Goal: Information Seeking & Learning: Learn about a topic

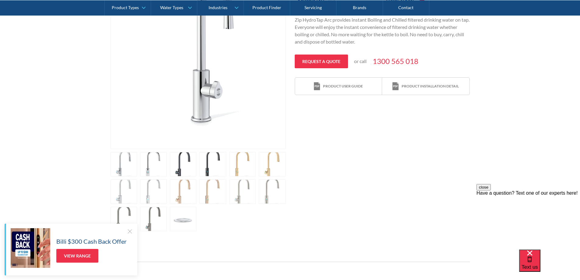
click at [457, 129] on div "Play video Fits Most Brands Best Seller No items found. This tap design is incl…" at bounding box center [290, 83] width 359 height 296
click at [495, 160] on div "Play video Fits Most Brands Best Seller No items found. This tap design is incl…" at bounding box center [290, 83] width 580 height 314
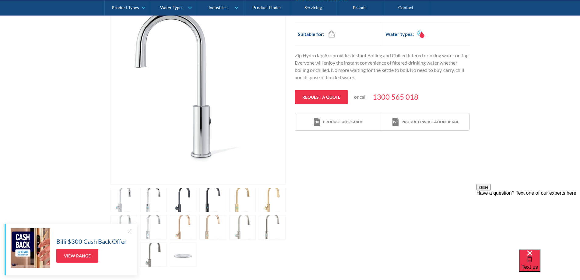
scroll to position [122, 0]
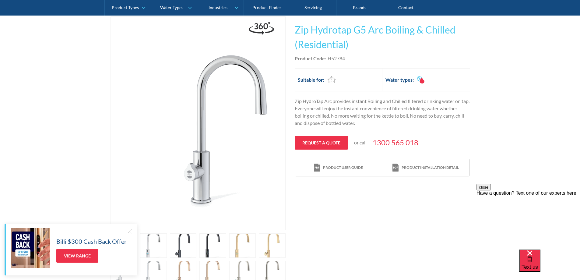
click at [346, 116] on p "Zip HydroTap Arc provides instant Boiling and Chilled filtered drinking water o…" at bounding box center [382, 111] width 175 height 29
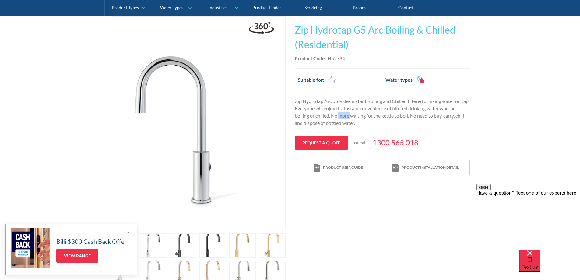
click at [346, 116] on p "Zip HydroTap Arc provides instant Boiling and Chilled filtered drinking water o…" at bounding box center [382, 111] width 175 height 29
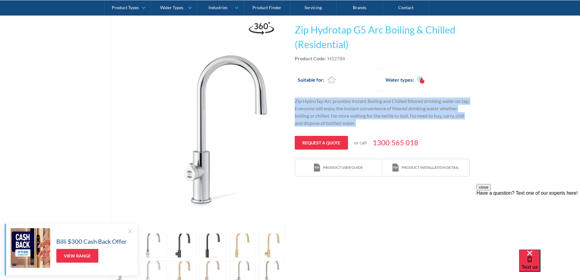
click at [346, 116] on p "Zip HydroTap Arc provides instant Boiling and Chilled filtered drinking water o…" at bounding box center [382, 111] width 175 height 29
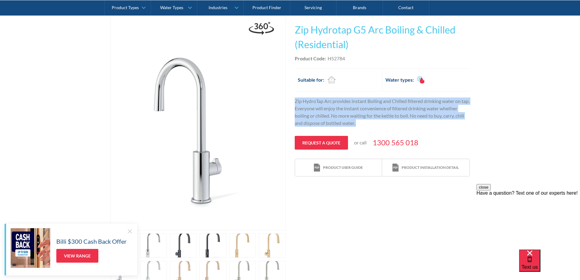
click at [355, 113] on p "Zip HydroTap Arc provides instant Boiling and Chilled filtered drinking water o…" at bounding box center [382, 111] width 175 height 29
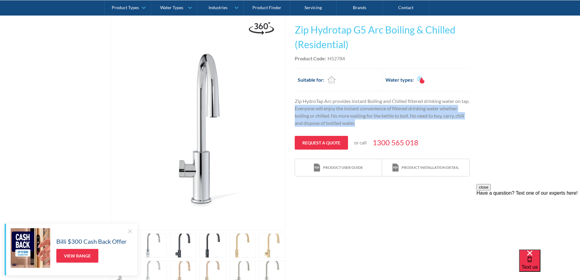
drag, startPoint x: 355, startPoint y: 123, endPoint x: 305, endPoint y: 107, distance: 53.1
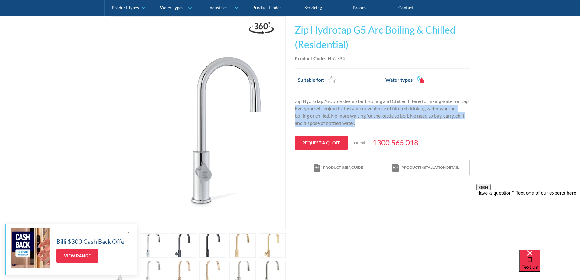
click at [305, 107] on p "Zip HydroTap Arc provides instant Boiling and Chilled filtered drinking water o…" at bounding box center [382, 111] width 175 height 29
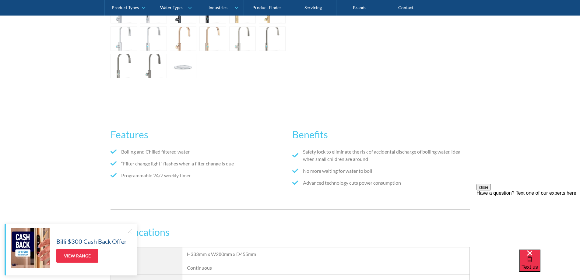
scroll to position [447, 0]
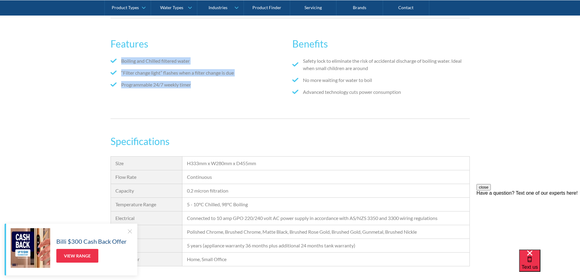
drag, startPoint x: 202, startPoint y: 90, endPoint x: 115, endPoint y: 61, distance: 91.1
click at [115, 61] on ul "Boiling and Chilled filtered water “Filter change light” flashes when a filter …" at bounding box center [199, 75] width 177 height 36
copy ul "Boiling and Chilled filtered water “Filter change light” flashes when a filter …"
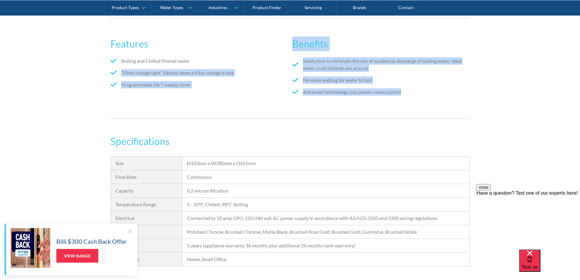
drag, startPoint x: 344, startPoint y: 84, endPoint x: 287, endPoint y: 63, distance: 61.2
click at [287, 63] on div "Features Boiling and Chilled filtered water “Filter change light” flashes when …" at bounding box center [290, 68] width 359 height 76
click at [405, 89] on li "Advanced technology cuts power consumption" at bounding box center [380, 91] width 177 height 7
click at [434, 100] on ul "Safety lock to eliminate the risk of accidental discharge of boiling water. Ide…" at bounding box center [380, 78] width 177 height 43
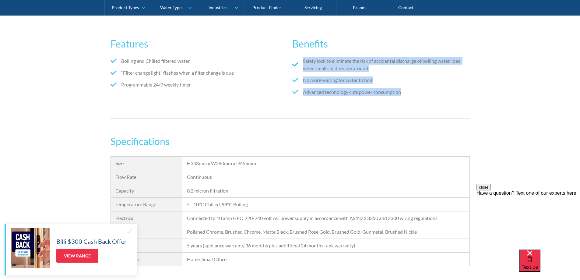
drag, startPoint x: 437, startPoint y: 101, endPoint x: 299, endPoint y: 62, distance: 144.0
click at [299, 62] on div "Safety lock to eliminate the risk of accidental discharge of boiling water. Ide…" at bounding box center [380, 81] width 177 height 49
copy ul "Safety lock to eliminate the risk of accidental discharge of boiling water. Ide…"
click at [309, 113] on div "Features Boiling and Chilled filtered water “Filter change light” flashes when …" at bounding box center [290, 68] width 359 height 101
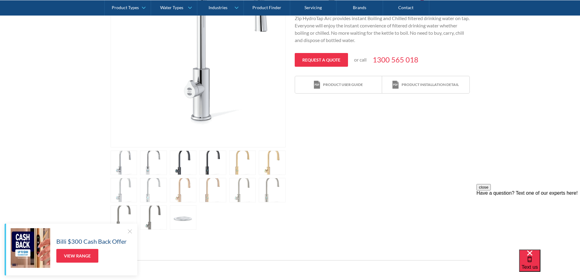
scroll to position [203, 0]
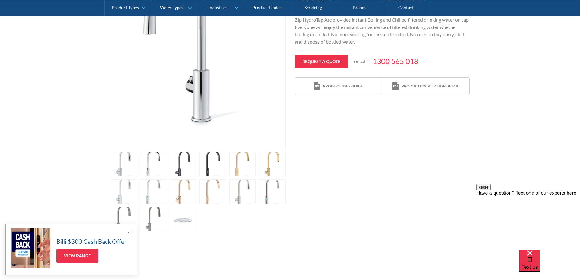
click at [249, 164] on link "open lightbox" at bounding box center [242, 164] width 27 height 24
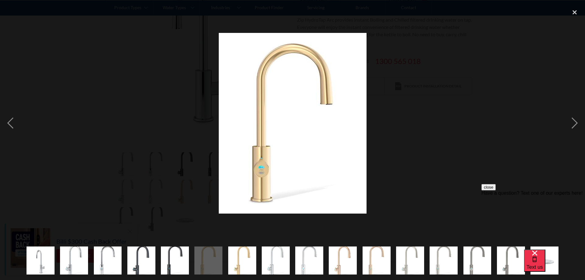
click at [460, 150] on div at bounding box center [292, 122] width 585 height 235
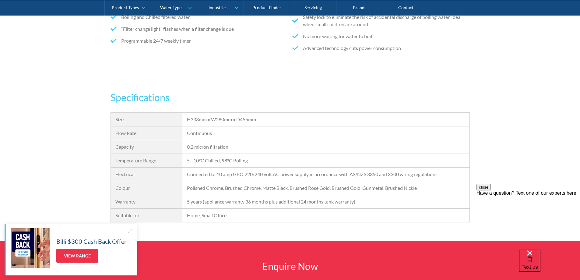
scroll to position [487, 0]
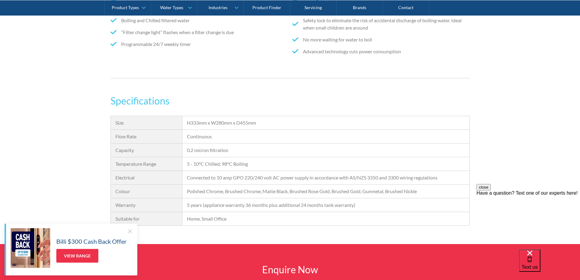
click at [329, 119] on div "H333mm x W280mm x D455mm" at bounding box center [326, 122] width 278 height 7
click at [115, 138] on div "Flow Rate" at bounding box center [146, 136] width 62 height 7
copy div "Flow Rate"
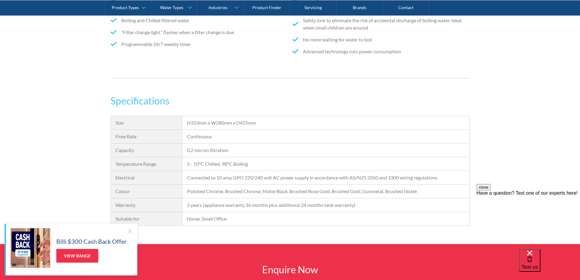
click at [130, 165] on div "Temperature Range" at bounding box center [146, 163] width 62 height 7
click at [125, 181] on div "Electrical" at bounding box center [146, 177] width 62 height 7
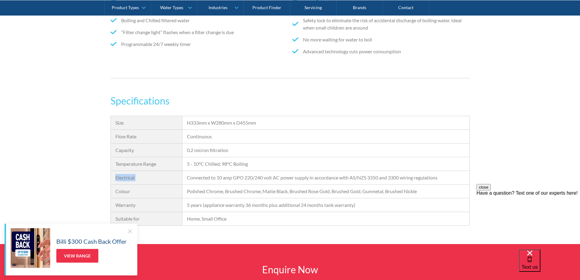
copy div "Electrical"
click at [206, 192] on div "Polished Chrome, Brushed Chrome, Matte Black, Brushed Rose Gold, Brushed Gold, …" at bounding box center [326, 191] width 278 height 7
click at [201, 217] on div "Home, Small Office" at bounding box center [326, 218] width 278 height 7
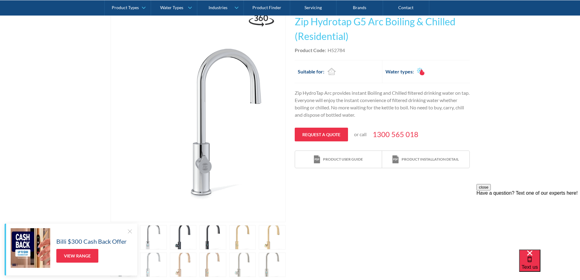
scroll to position [81, 0]
